Goal: Find specific page/section: Find specific page/section

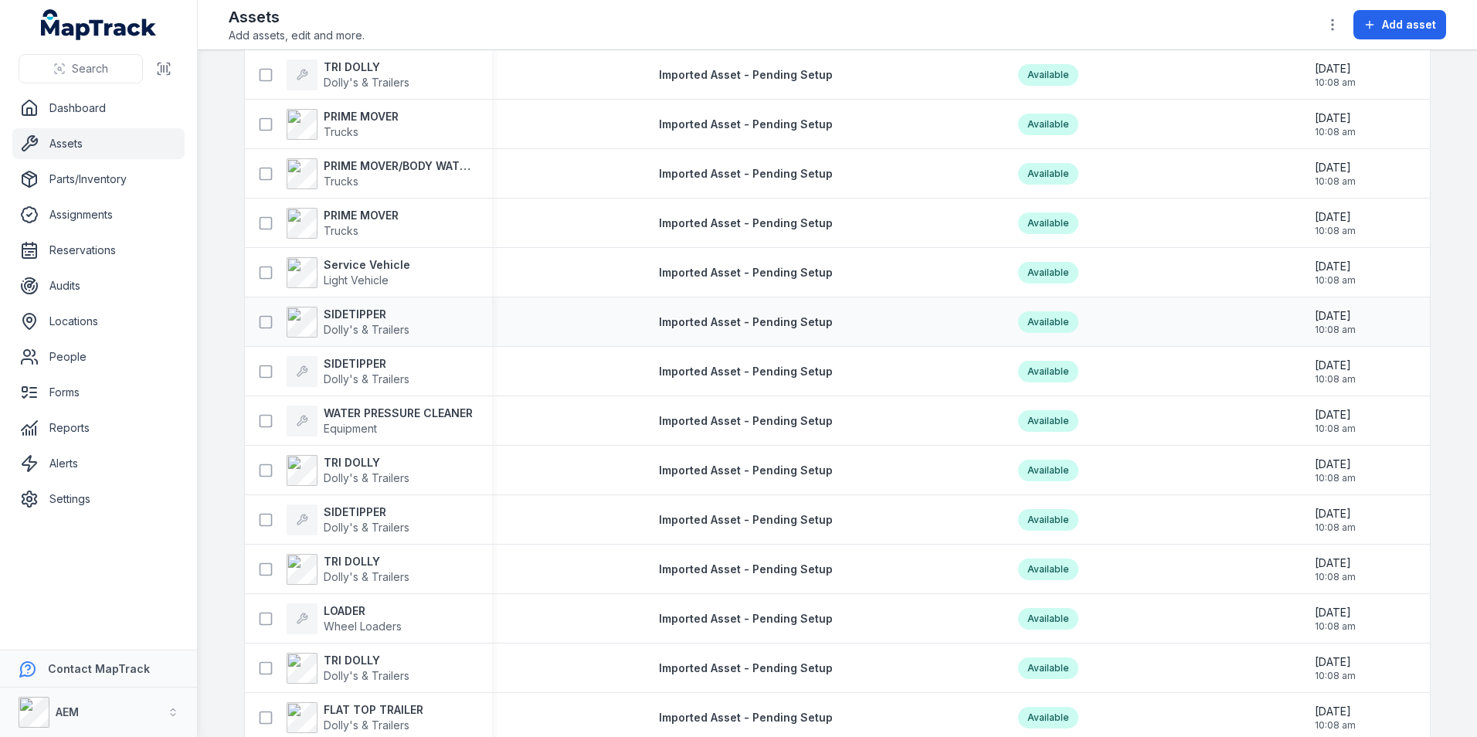
scroll to position [2300, 0]
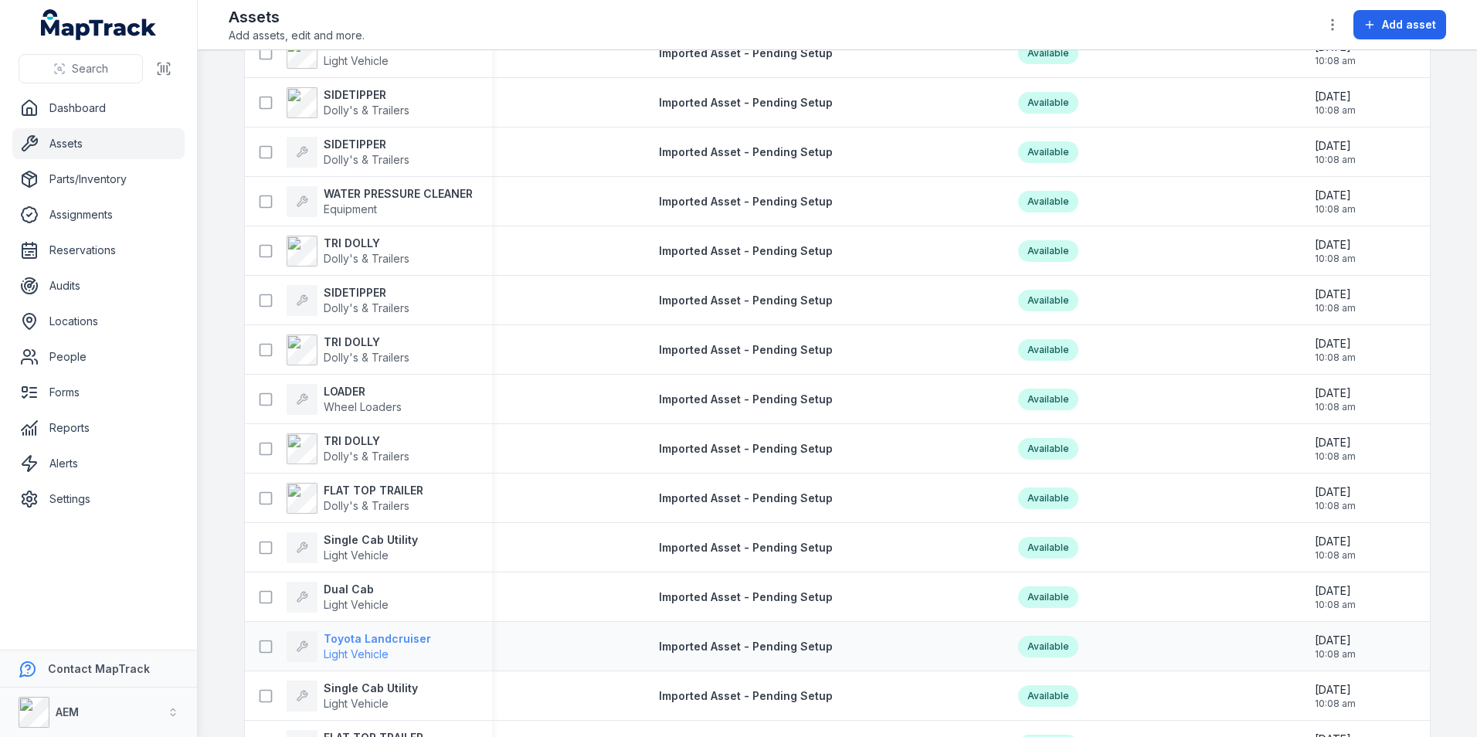
click at [355, 637] on strong "Toyota Landcruiser" at bounding box center [377, 638] width 107 height 15
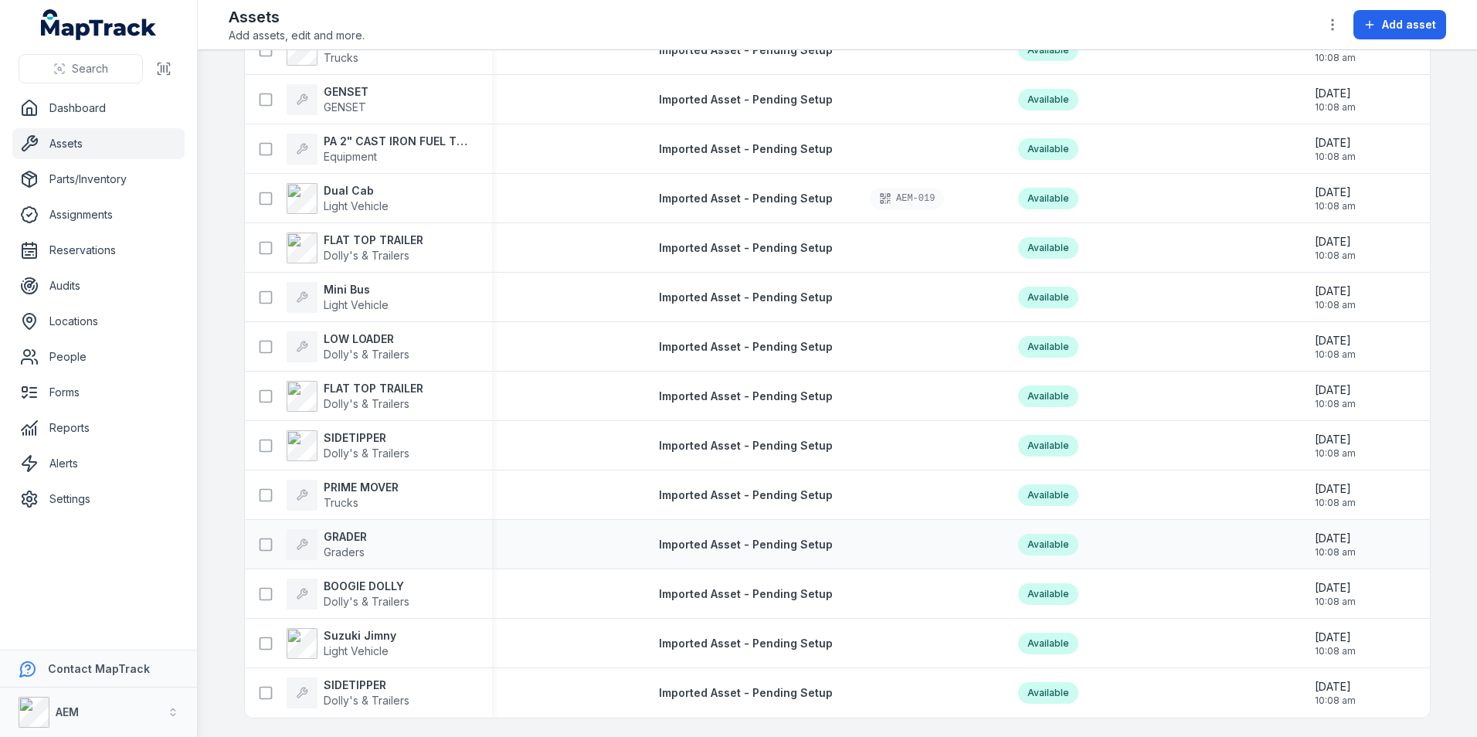
scroll to position [5523, 0]
click at [335, 523] on div "GRADER Graders" at bounding box center [368, 544] width 247 height 43
click at [339, 529] on strong "GRADER" at bounding box center [345, 536] width 43 height 15
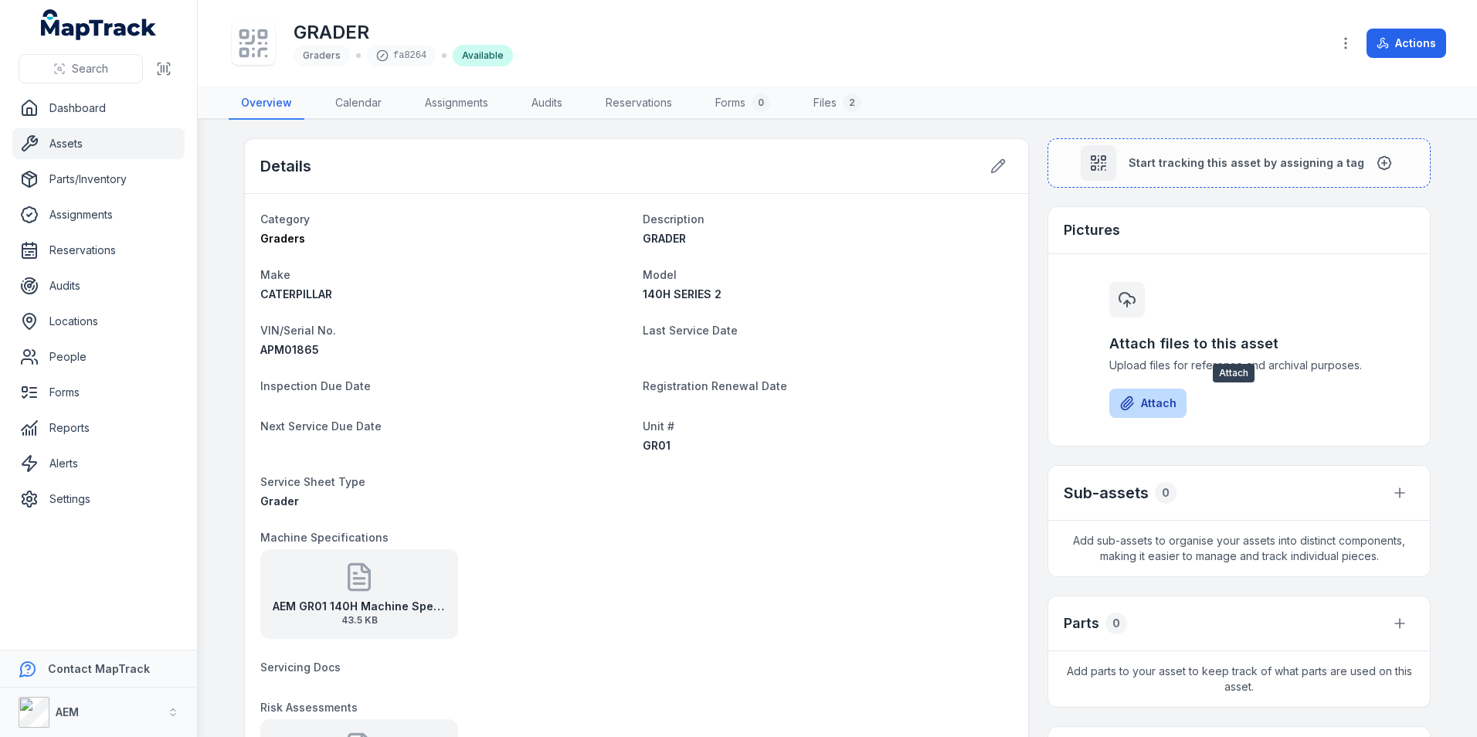
click at [1142, 391] on button "Attach" at bounding box center [1147, 403] width 77 height 29
